Goal: Transaction & Acquisition: Download file/media

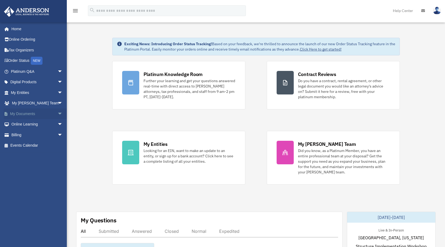
click at [58, 113] on span "arrow_drop_down" at bounding box center [62, 113] width 11 height 11
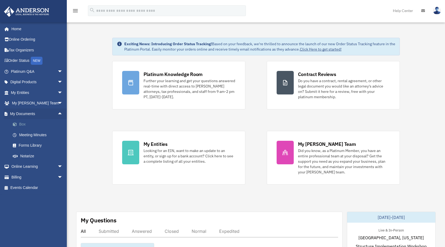
click at [29, 123] on link "Box" at bounding box center [38, 124] width 63 height 11
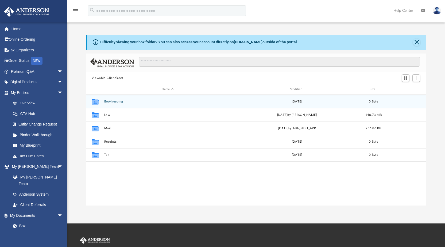
scroll to position [118, 336]
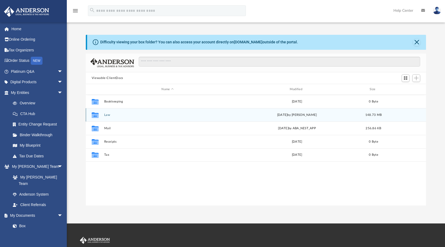
click at [117, 115] on button "Law" at bounding box center [167, 114] width 127 height 3
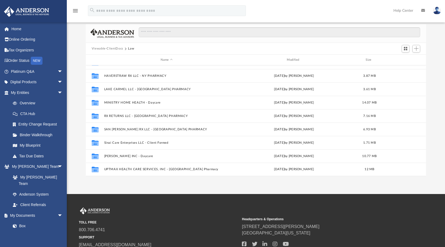
scroll to position [72, 0]
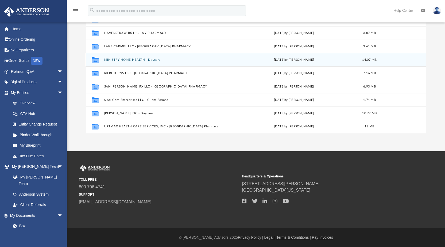
click at [154, 61] on button "MINISTRY HOME HEALTH - Daycare" at bounding box center [166, 59] width 125 height 3
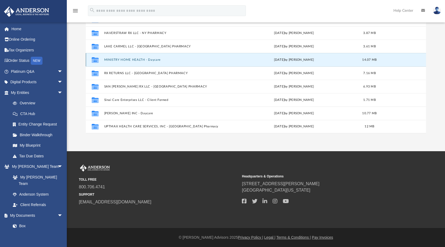
scroll to position [0, 0]
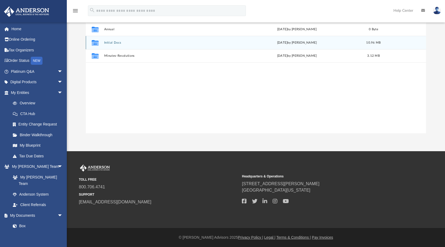
click at [134, 43] on button "Initial Docs" at bounding box center [167, 42] width 127 height 3
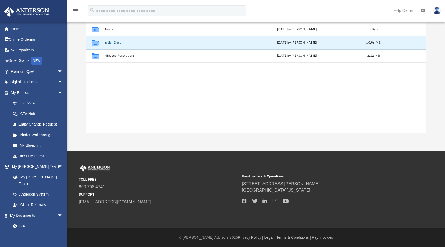
click at [134, 43] on button "Initial Docs" at bounding box center [167, 42] width 127 height 3
click at [136, 45] on div "Collaborated Folder Initial Docs [DATE] by [PERSON_NAME] 10.96 MB" at bounding box center [256, 42] width 341 height 13
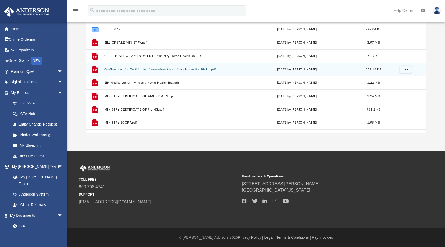
click at [156, 70] on button "Confirmation for Certificate of Amendment - Ministry Home Health Inc.pdf" at bounding box center [167, 69] width 127 height 3
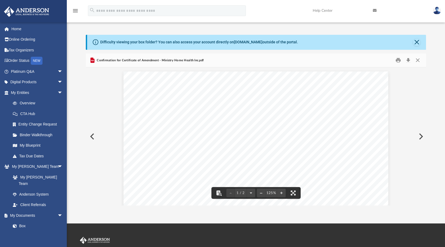
click at [95, 136] on button "Preview" at bounding box center [92, 136] width 12 height 15
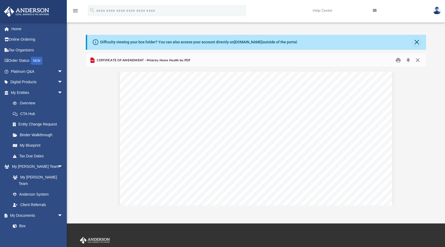
click at [419, 59] on button "Close" at bounding box center [418, 60] width 10 height 8
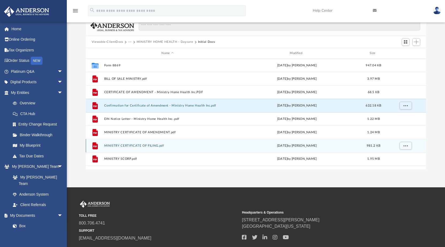
scroll to position [27, 0]
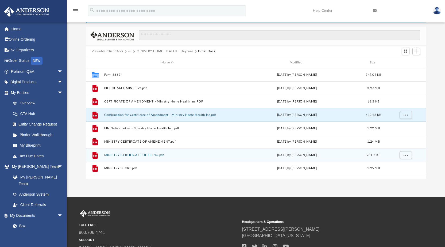
click at [179, 155] on button "MINISTRY CERTIFICATE OF FILING.pdf" at bounding box center [167, 154] width 127 height 3
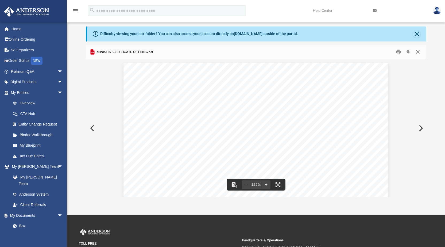
scroll to position [0, 0]
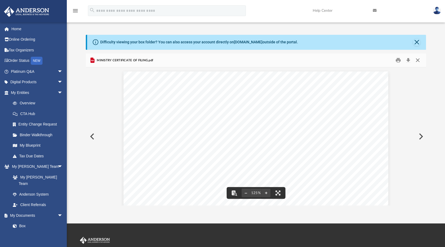
click at [418, 61] on button "Close" at bounding box center [418, 60] width 10 height 8
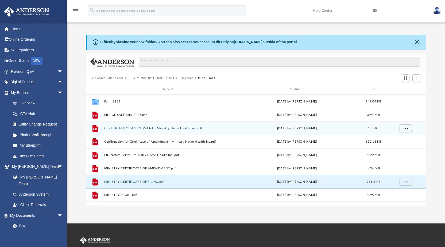
click at [173, 128] on button "CERTIFICATE OF AMENDMENT - Ministry Home Health Inc.PDF" at bounding box center [167, 127] width 127 height 3
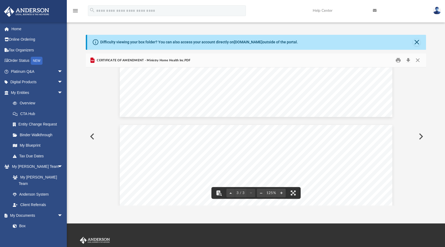
scroll to position [775, 0]
click at [420, 61] on button "Close" at bounding box center [418, 60] width 10 height 8
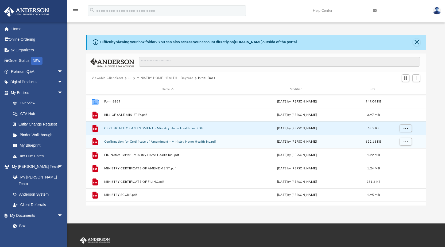
click at [150, 142] on button "Confirmation for Certificate of Amendment - Ministry Home Health Inc.pdf" at bounding box center [167, 141] width 127 height 3
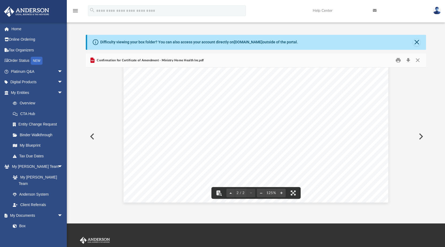
scroll to position [568, 0]
click at [411, 58] on button "Download" at bounding box center [408, 60] width 10 height 8
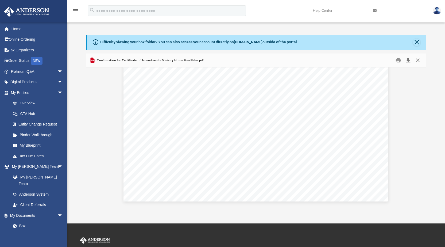
click at [409, 61] on button "Download" at bounding box center [408, 60] width 10 height 8
